Goal: Task Accomplishment & Management: Manage account settings

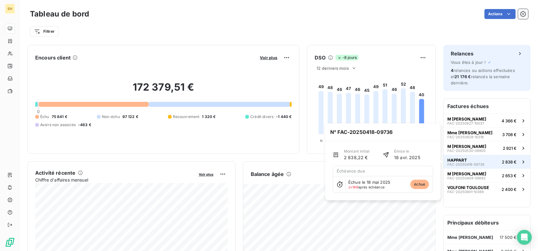
click at [500, 163] on button "HAPPART FAC-20250418-09736 2 838 €" at bounding box center [487, 162] width 87 height 14
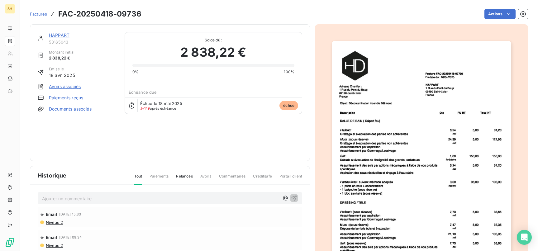
click at [65, 35] on link "HAPPART" at bounding box center [59, 34] width 21 height 5
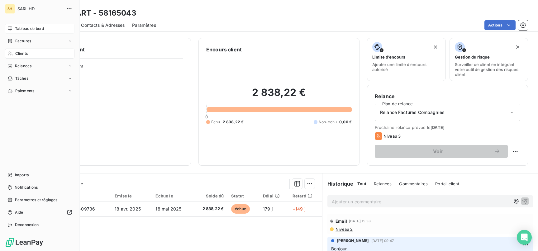
click at [13, 28] on div "Tableau de bord" at bounding box center [40, 29] width 70 height 10
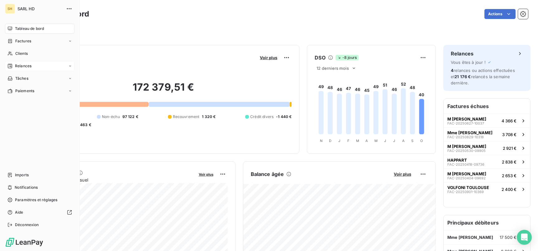
click at [18, 61] on div "Relances" at bounding box center [40, 66] width 70 height 10
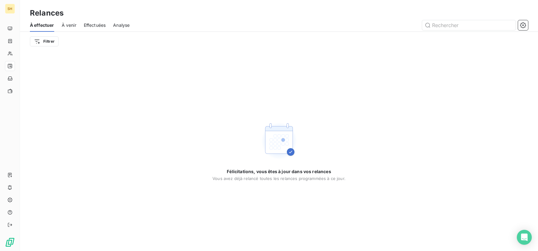
click at [69, 26] on span "À venir" at bounding box center [69, 25] width 15 height 6
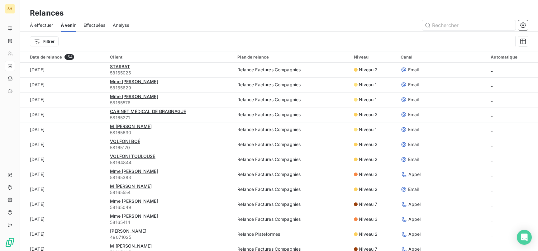
scroll to position [509, 0]
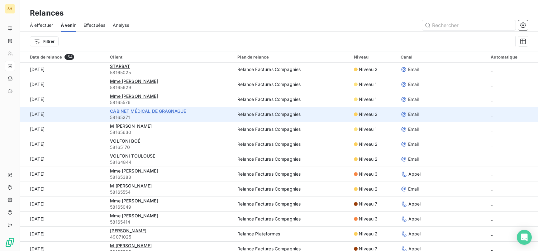
click at [164, 111] on span "CABINET MÉDICAL DE GRAGNAGUE" at bounding box center [148, 110] width 76 height 5
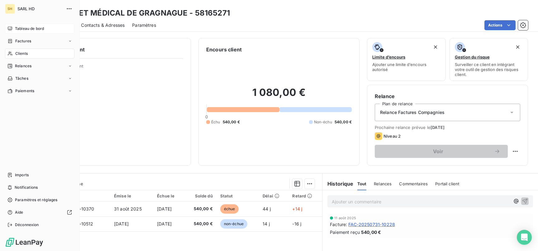
click at [6, 27] on div "Tableau de bord" at bounding box center [40, 29] width 70 height 10
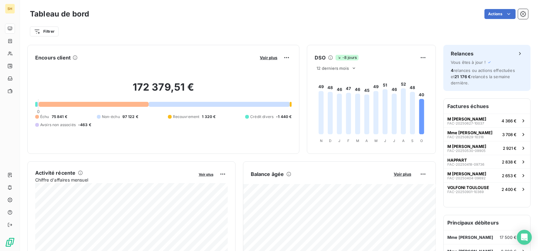
click at [232, 21] on div "Filtrer" at bounding box center [279, 29] width 498 height 17
